Goal: Find specific page/section: Find specific page/section

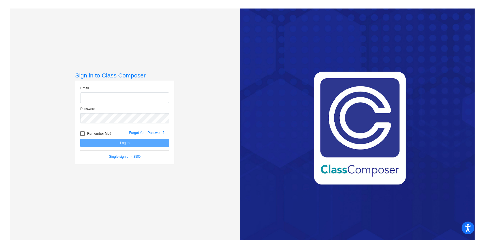
type input "[EMAIL_ADDRESS][DOMAIN_NAME]"
click at [115, 149] on form "Email [EMAIL_ADDRESS][DOMAIN_NAME] Password Remember Me? Forgot Your Password? …" at bounding box center [124, 121] width 89 height 73
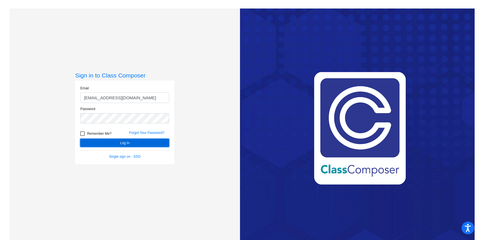
click at [113, 144] on button "Log In" at bounding box center [124, 142] width 89 height 8
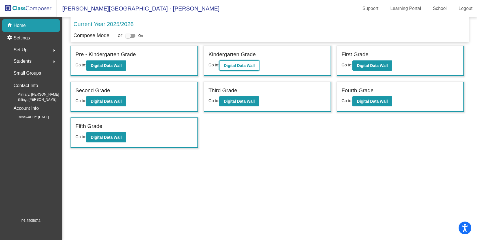
click at [237, 67] on b "Digital Data Wall" at bounding box center [239, 65] width 31 height 5
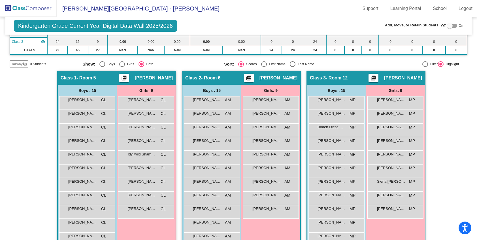
scroll to position [83, 0]
